Goal: Task Accomplishment & Management: Complete application form

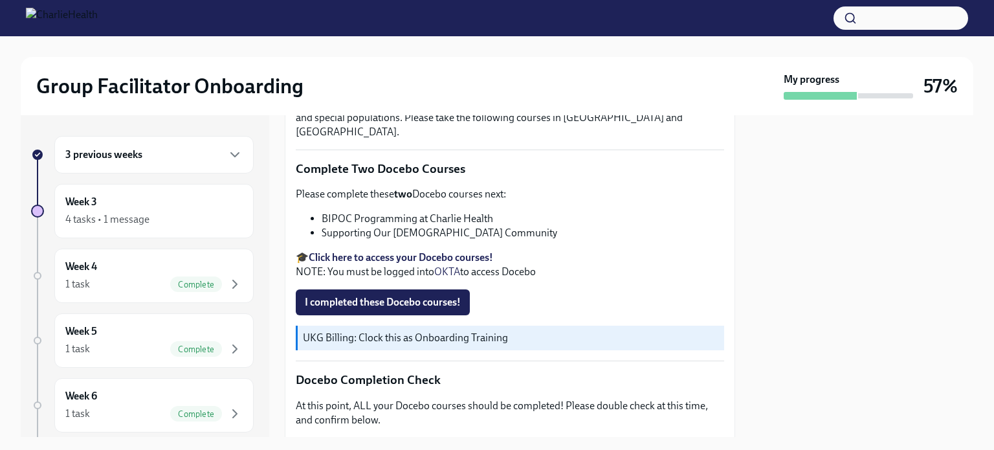
scroll to position [476, 0]
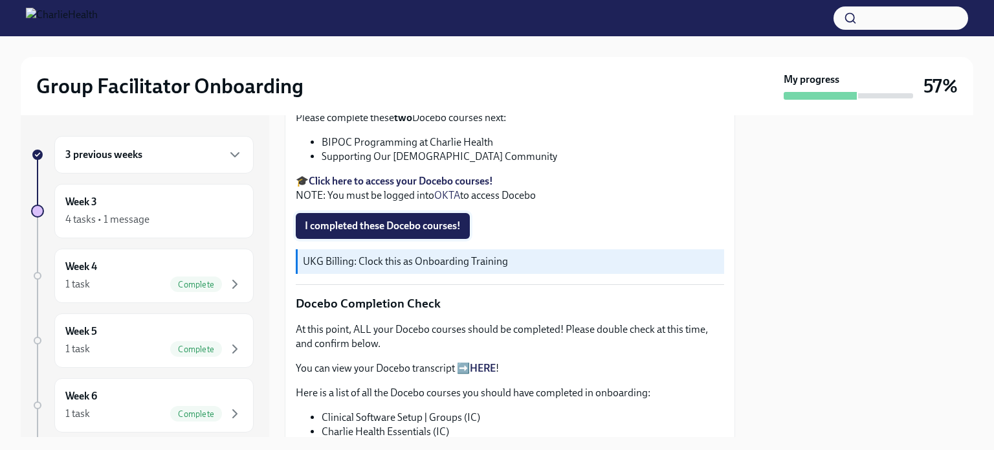
click at [413, 219] on span "I completed these Docebo courses!" at bounding box center [383, 225] width 156 height 13
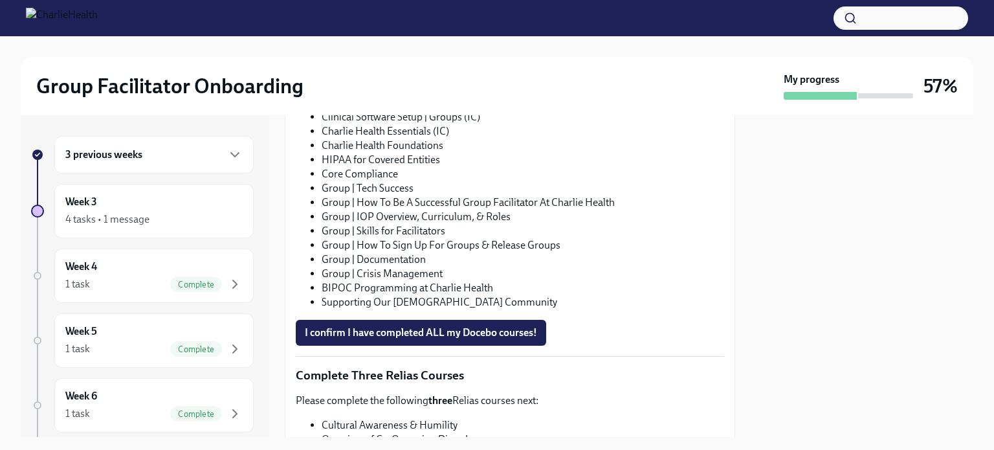
scroll to position [778, 0]
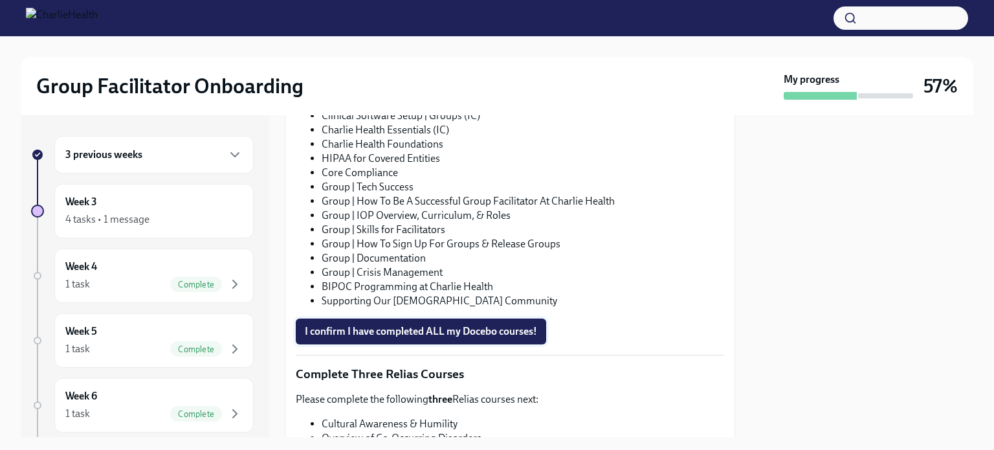
click at [481, 325] on span "I confirm I have completed ALL my Docebo courses!" at bounding box center [421, 331] width 232 height 13
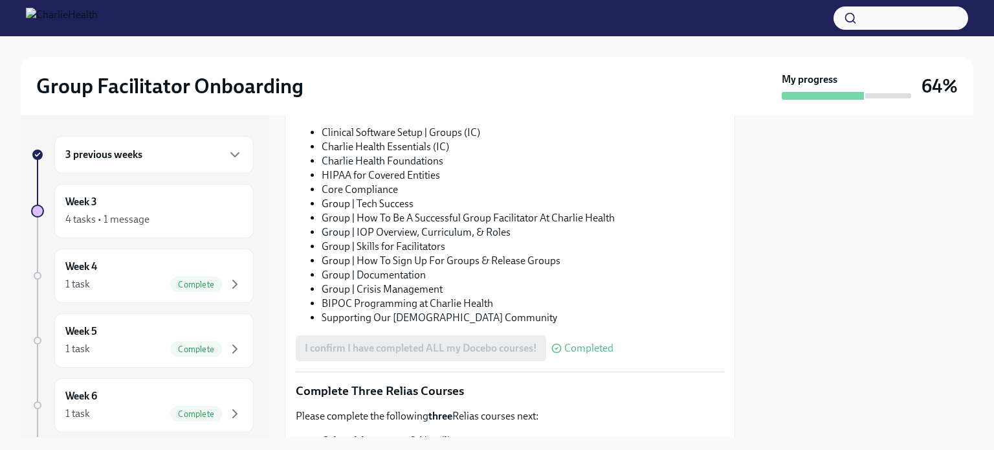
scroll to position [1011, 0]
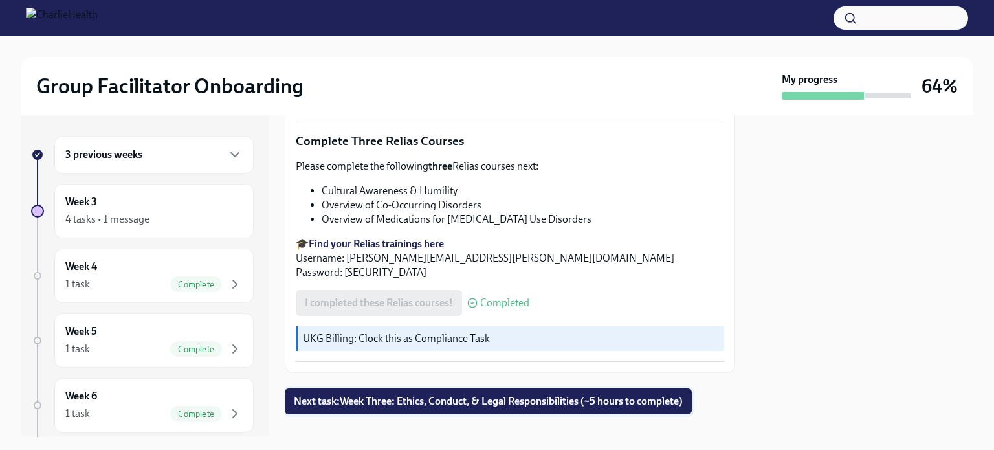
click at [439, 395] on span "Next task : Week Three: Ethics, Conduct, & Legal Responsibilities (~5 hours to …" at bounding box center [488, 401] width 389 height 13
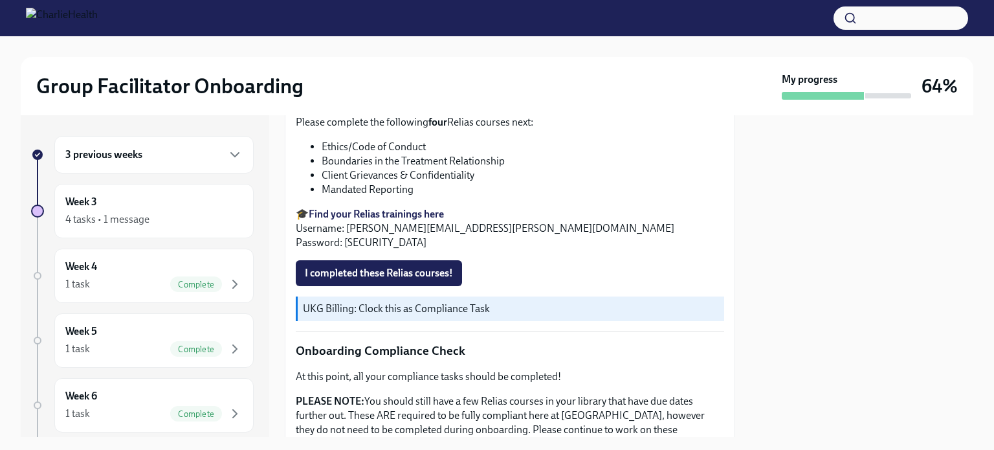
scroll to position [584, 0]
click at [353, 208] on strong "Find your Relias trainings here" at bounding box center [376, 214] width 135 height 12
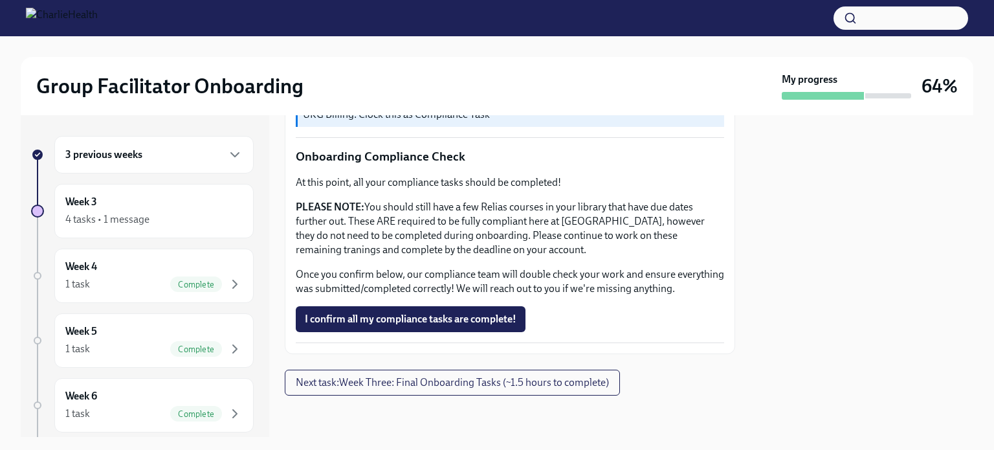
scroll to position [614, 0]
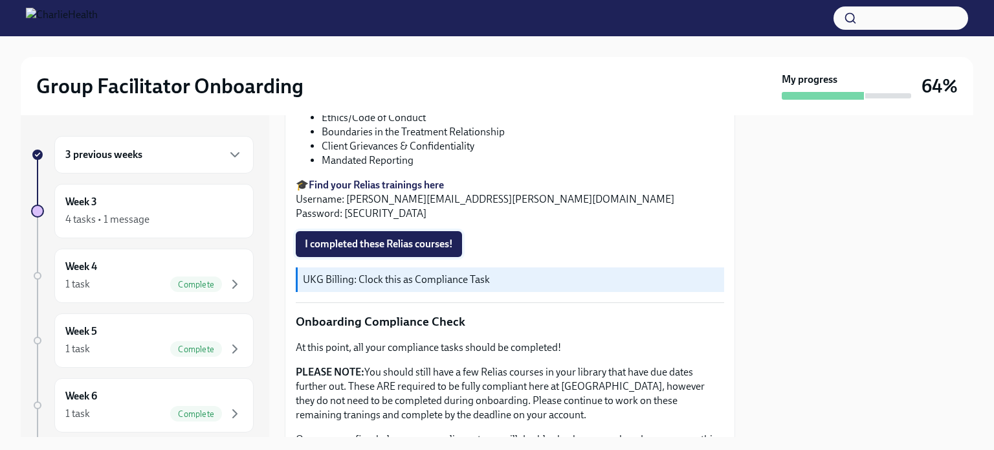
click at [410, 243] on span "I completed these Relias courses!" at bounding box center [379, 243] width 148 height 13
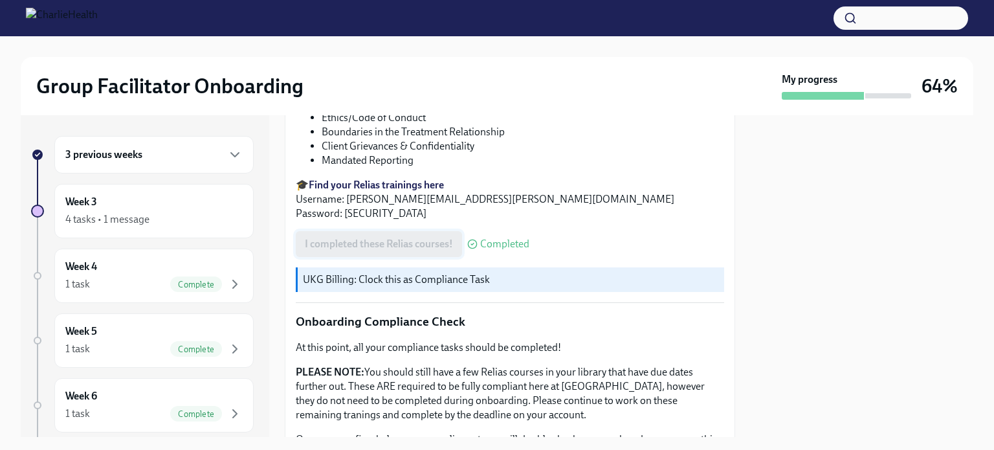
scroll to position [785, 0]
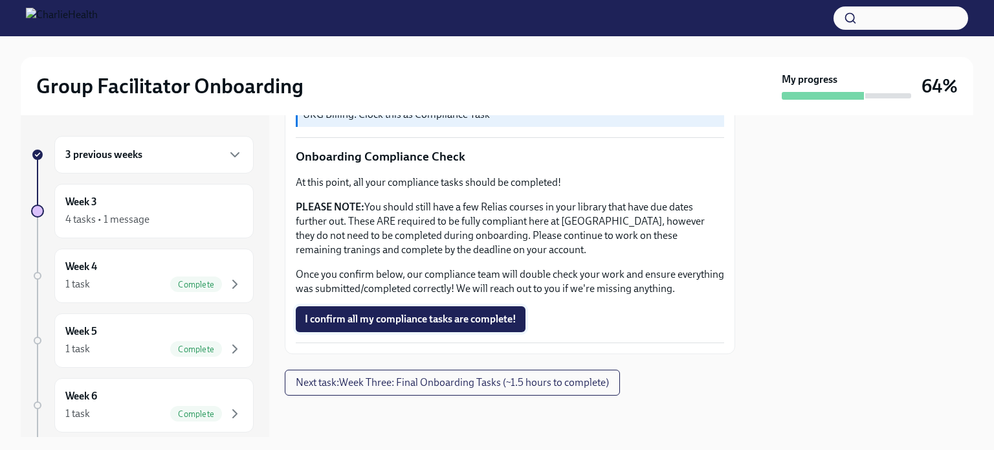
click at [426, 317] on span "I confirm all my compliance tasks are complete!" at bounding box center [411, 319] width 212 height 13
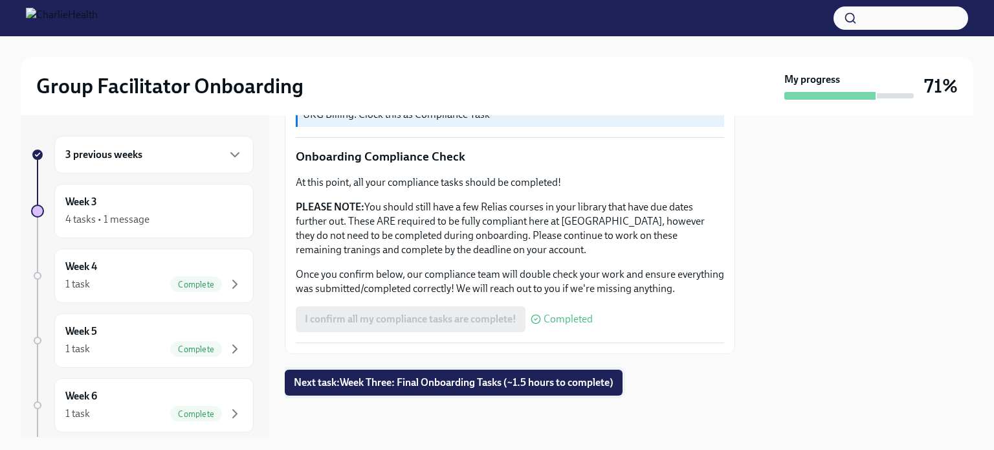
click at [409, 388] on span "Next task : Week Three: Final Onboarding Tasks (~1.5 hours to complete)" at bounding box center [454, 382] width 320 height 13
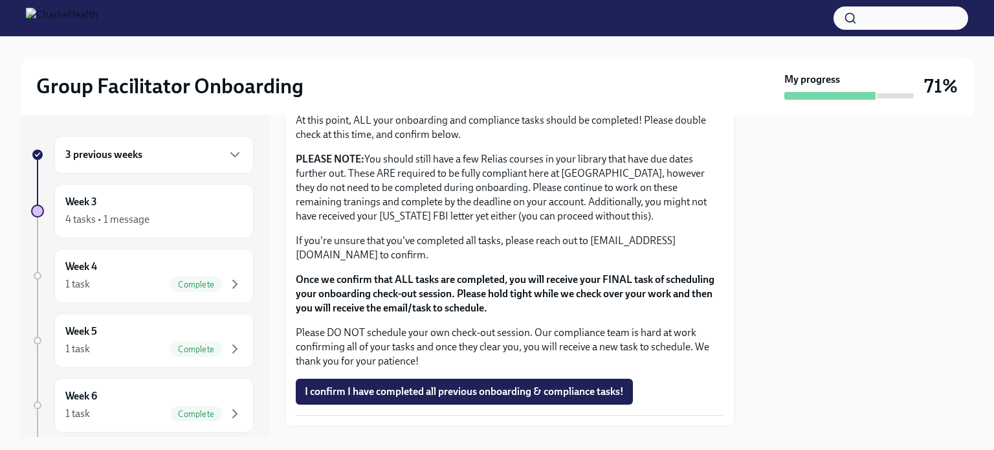
scroll to position [1093, 0]
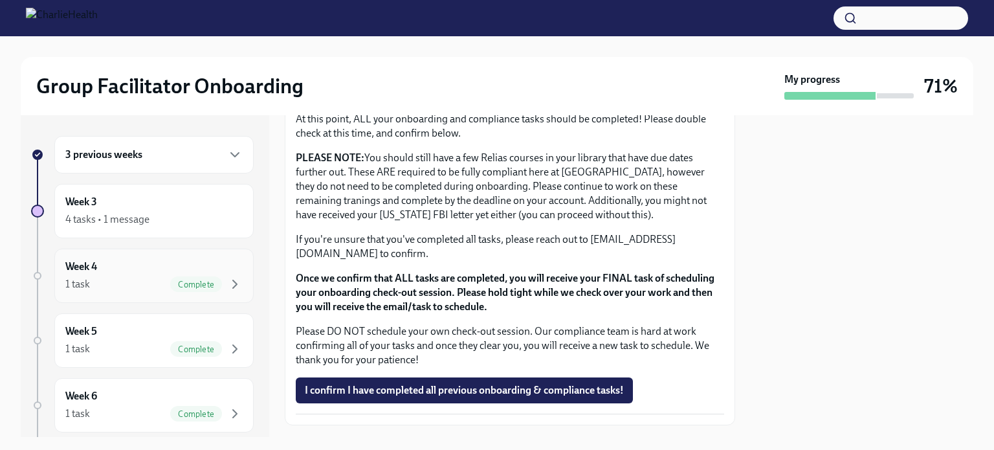
click at [92, 261] on h6 "Week 4" at bounding box center [81, 266] width 32 height 14
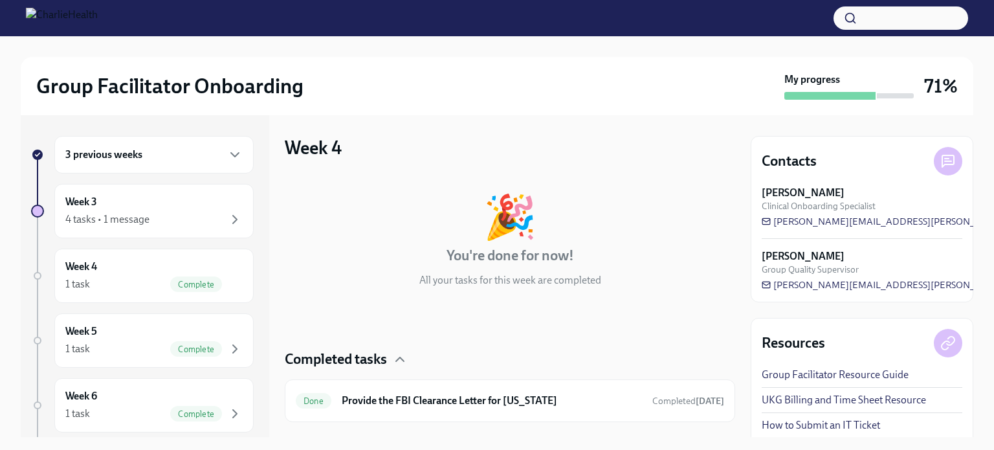
scroll to position [26, 0]
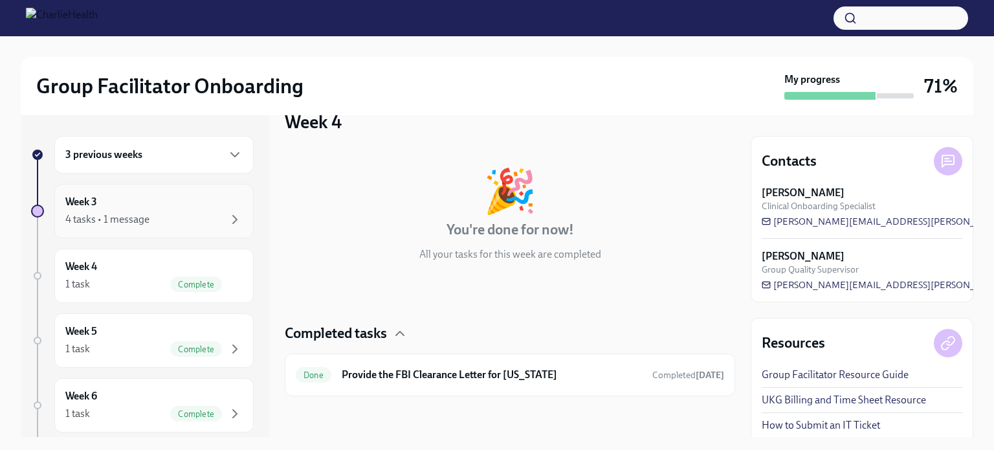
click at [115, 226] on div "4 tasks • 1 message" at bounding box center [107, 219] width 84 height 14
